Goal: Information Seeking & Learning: Check status

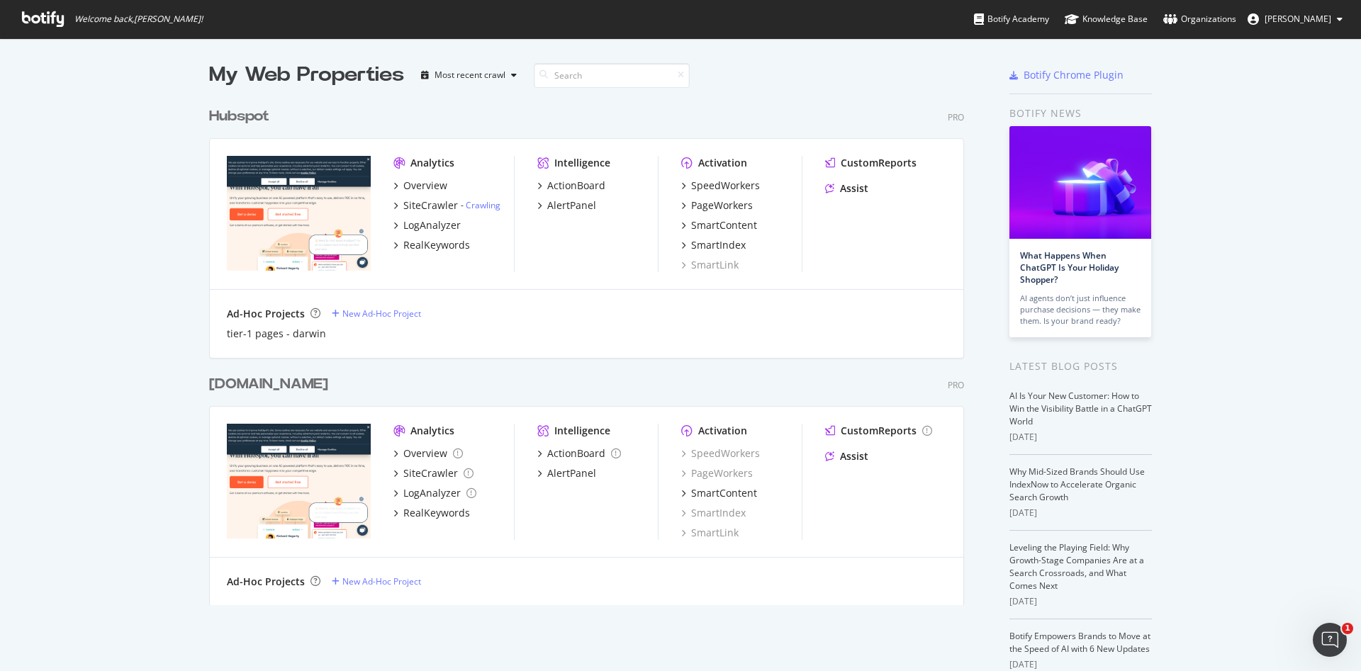
scroll to position [655, 1328]
